Goal: Register for event/course

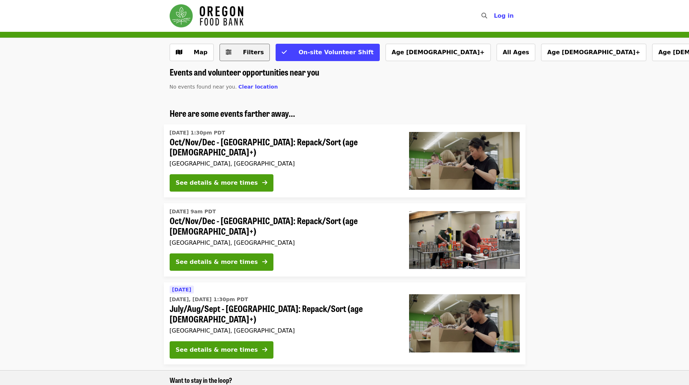
click at [240, 52] on span "Filters" at bounding box center [250, 52] width 28 height 9
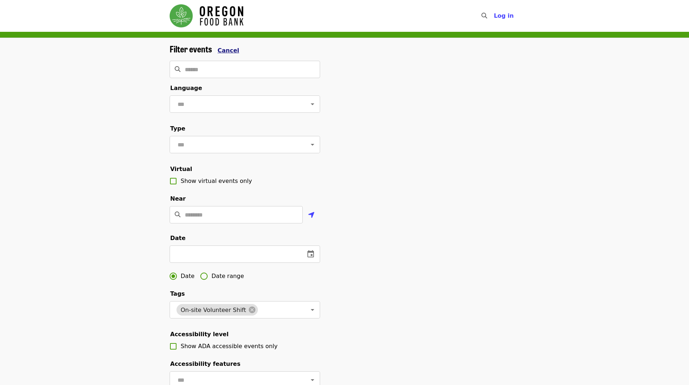
click at [233, 51] on span "Cancel" at bounding box center [229, 50] width 22 height 7
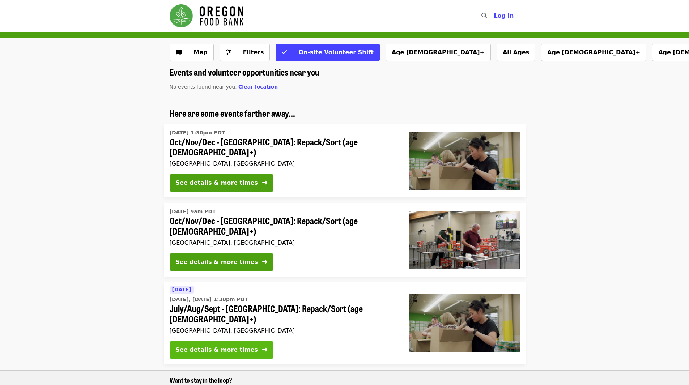
click at [226, 346] on div "See details & more times" at bounding box center [217, 350] width 82 height 9
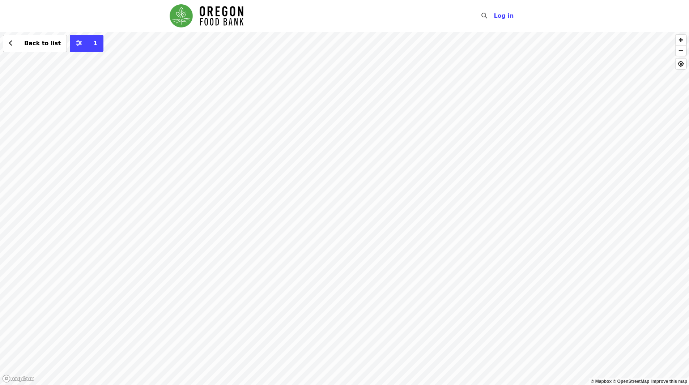
click at [183, 133] on div "Back to list 1" at bounding box center [344, 208] width 689 height 353
click at [182, 148] on span "See 2 actions at this location" at bounding box center [181, 147] width 95 height 7
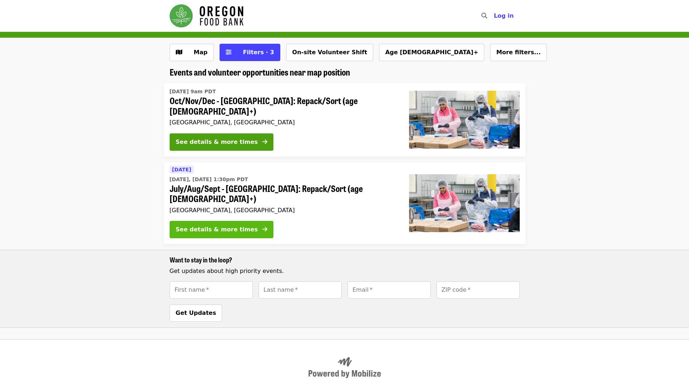
click at [238, 225] on div "See details & more times" at bounding box center [217, 229] width 82 height 9
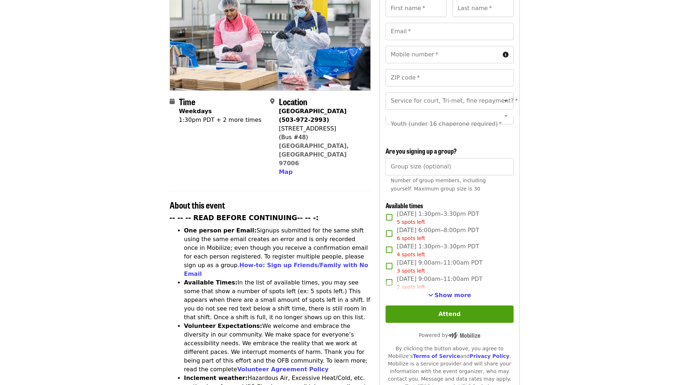
scroll to position [108, 0]
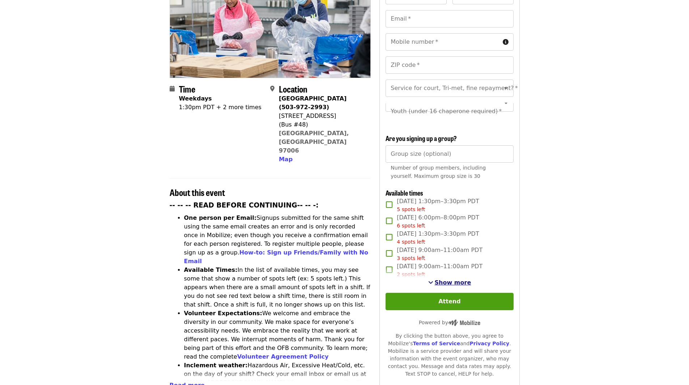
click at [459, 279] on span "Show more" at bounding box center [453, 282] width 37 height 7
